Goal: Navigation & Orientation: Understand site structure

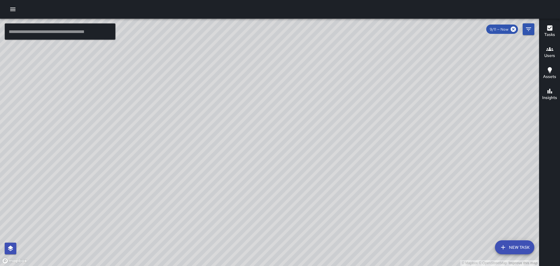
drag, startPoint x: 333, startPoint y: 212, endPoint x: 360, endPoint y: 144, distance: 72.7
click at [360, 144] on div "© Mapbox © OpenStreetMap Improve this map" at bounding box center [269, 142] width 539 height 247
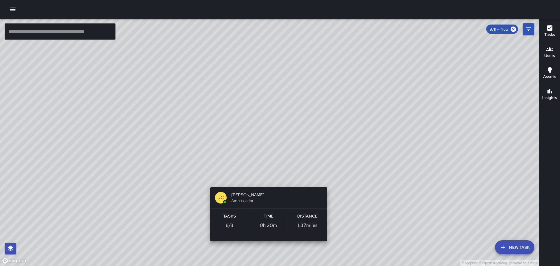
click at [266, 250] on div "© Mapbox © OpenStreetMap Improve this map [PERSON_NAME] Ambassador Tasks 8 / 8 …" at bounding box center [269, 142] width 539 height 247
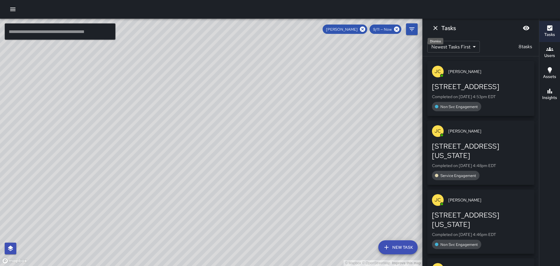
click at [439, 25] on icon "Dismiss" at bounding box center [435, 28] width 7 height 7
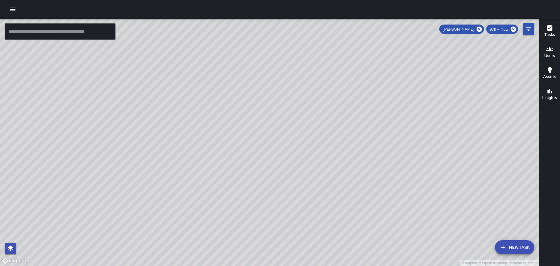
drag, startPoint x: 331, startPoint y: 152, endPoint x: 333, endPoint y: 135, distance: 17.0
click at [333, 135] on div "© Mapbox © OpenStreetMap Improve this map" at bounding box center [269, 142] width 539 height 247
click at [480, 27] on icon at bounding box center [479, 29] width 5 height 5
click at [240, 221] on div "© Mapbox © OpenStreetMap Improve this map" at bounding box center [269, 142] width 539 height 247
drag, startPoint x: 237, startPoint y: 187, endPoint x: 347, endPoint y: 163, distance: 112.3
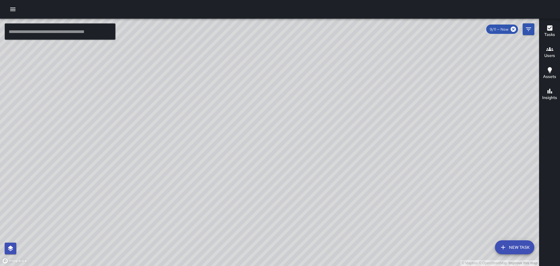
click at [347, 163] on div "© Mapbox © OpenStreetMap Improve this map" at bounding box center [269, 142] width 539 height 247
click at [166, 158] on div "© Mapbox © OpenStreetMap Improve this map [PERSON_NAME] Ambassador Tasks 0 / 0 …" at bounding box center [269, 142] width 539 height 247
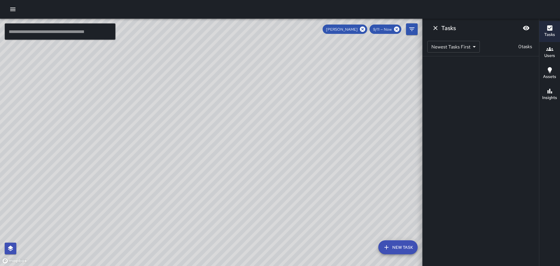
click at [274, 163] on div "© Mapbox © OpenStreetMap Improve this map" at bounding box center [269, 142] width 539 height 247
click at [438, 25] on icon "Dismiss" at bounding box center [435, 28] width 7 height 7
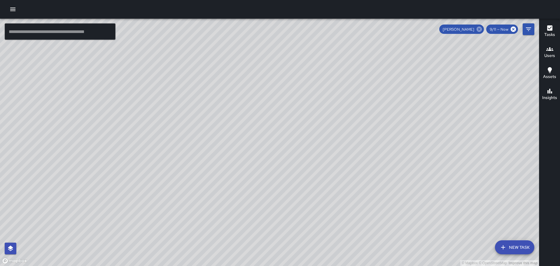
click at [481, 29] on icon at bounding box center [479, 29] width 5 height 5
click at [208, 155] on div "© Mapbox © OpenStreetMap Improve this map [PERSON_NAME] [PERSON_NAME] Superviso…" at bounding box center [269, 142] width 539 height 247
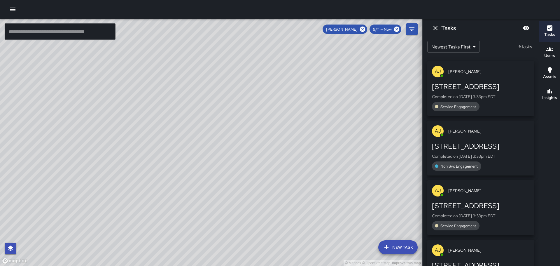
drag, startPoint x: 182, startPoint y: 159, endPoint x: 314, endPoint y: 179, distance: 134.1
click at [314, 179] on div "© Mapbox © OpenStreetMap Improve this map" at bounding box center [211, 142] width 423 height 247
drag, startPoint x: 309, startPoint y: 154, endPoint x: 184, endPoint y: 239, distance: 151.7
click at [184, 239] on div "© Mapbox © OpenStreetMap Improve this map" at bounding box center [211, 142] width 423 height 247
click at [433, 26] on icon "Dismiss" at bounding box center [435, 28] width 7 height 7
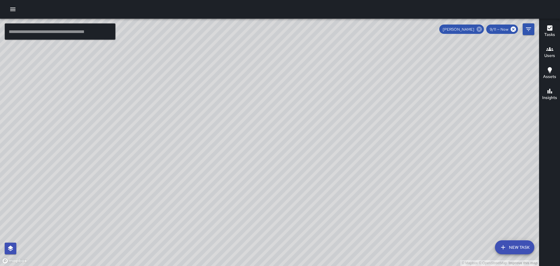
click at [481, 29] on icon at bounding box center [479, 29] width 6 height 6
click at [270, 212] on div "© Mapbox © OpenStreetMap Improve this map" at bounding box center [269, 142] width 539 height 247
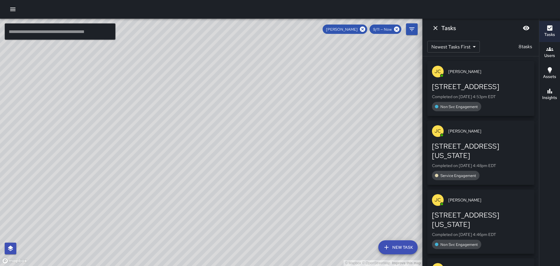
drag, startPoint x: 309, startPoint y: 122, endPoint x: 276, endPoint y: 222, distance: 105.5
click at [276, 222] on div "© Mapbox © OpenStreetMap Improve this map" at bounding box center [211, 142] width 423 height 247
click at [431, 29] on button "Dismiss" at bounding box center [436, 28] width 12 height 12
